Goal: Task Accomplishment & Management: Manage account settings

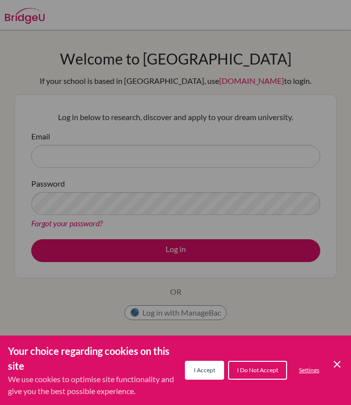
click at [197, 366] on span "I Accept" at bounding box center [204, 369] width 21 height 7
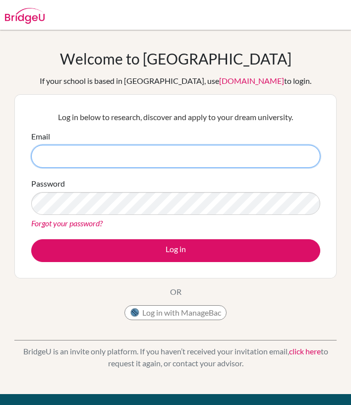
click at [61, 152] on input "Email" at bounding box center [175, 156] width 289 height 23
type input "[EMAIL_ADDRESS][DOMAIN_NAME]"
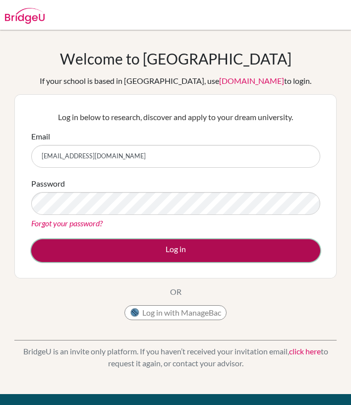
click at [178, 250] on button "Log in" at bounding box center [175, 250] width 289 height 23
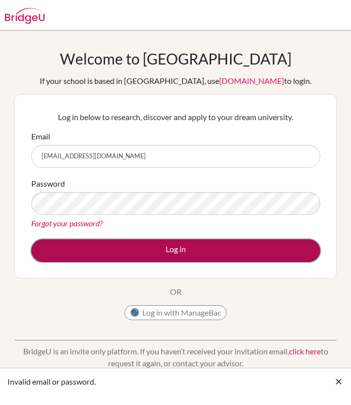
click at [171, 251] on button "Log in" at bounding box center [175, 250] width 289 height 23
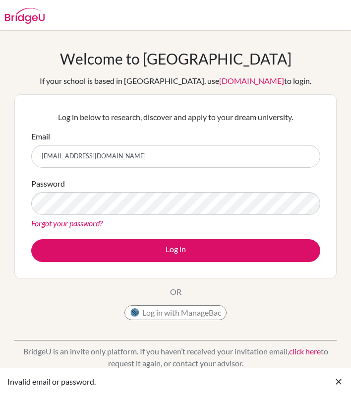
click at [77, 225] on link "Forgot your password?" at bounding box center [66, 222] width 71 height 9
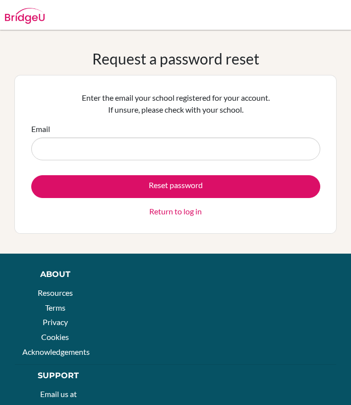
click at [75, 152] on input "Email" at bounding box center [175, 148] width 289 height 23
type input "[EMAIL_ADDRESS][DOMAIN_NAME]"
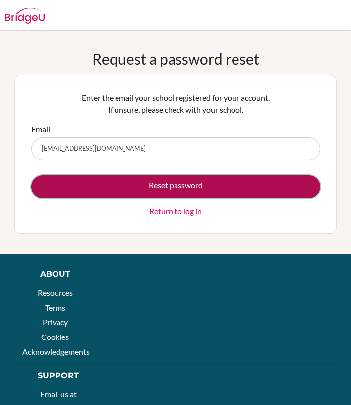
click at [155, 188] on button "Reset password" at bounding box center [175, 186] width 289 height 23
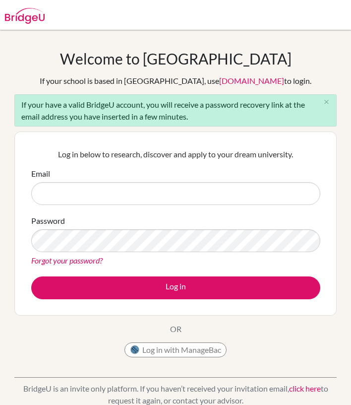
click at [121, 195] on input "Email" at bounding box center [175, 193] width 289 height 23
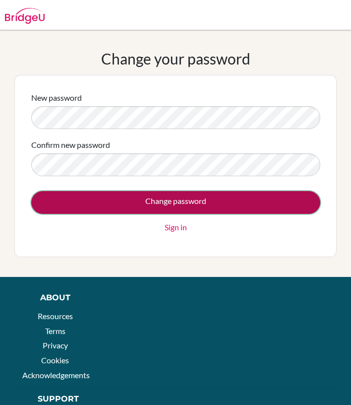
click at [165, 208] on input "Change password" at bounding box center [175, 202] width 289 height 23
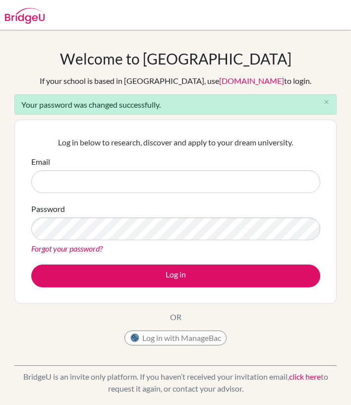
click at [224, 176] on input "Email" at bounding box center [175, 181] width 289 height 23
click at [215, 185] on input "Email" at bounding box center [175, 181] width 289 height 23
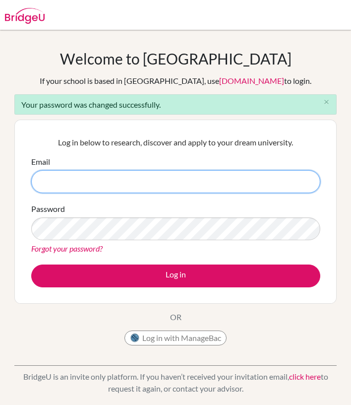
type input "[EMAIL_ADDRESS][DOMAIN_NAME]"
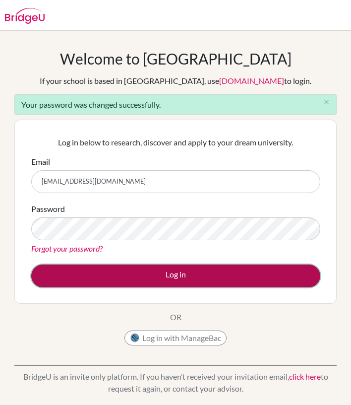
click at [177, 273] on button "Log in" at bounding box center [175, 276] width 289 height 23
